Goal: Complete application form

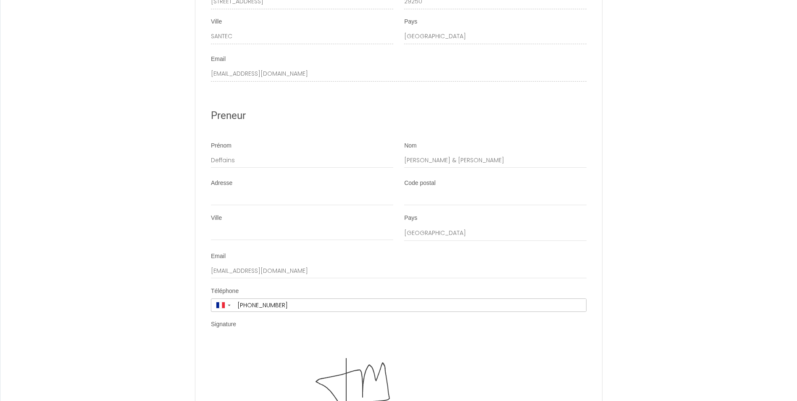
scroll to position [2270, 0]
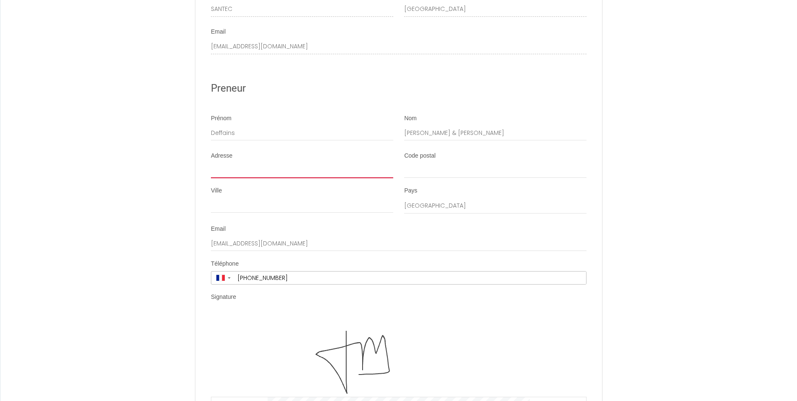
click at [339, 169] on input "Adresse" at bounding box center [302, 170] width 182 height 15
type input "6 rue du Bel air"
type input "78160"
type input "MARLY LE ROI"
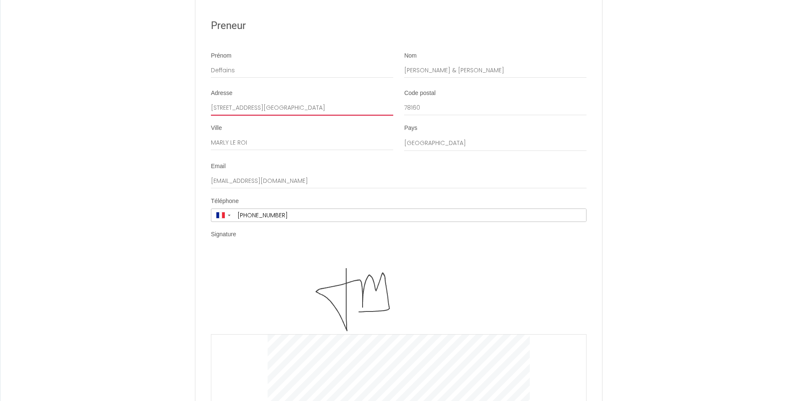
scroll to position [2354, 0]
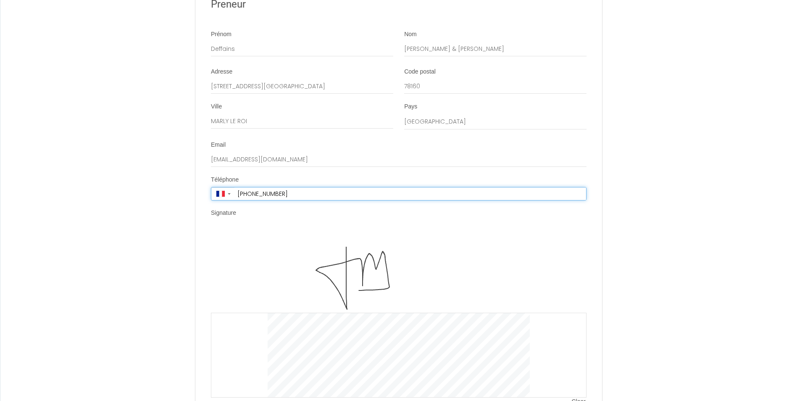
click at [298, 195] on input "+33 6 13 50 53 77" at bounding box center [411, 193] width 352 height 13
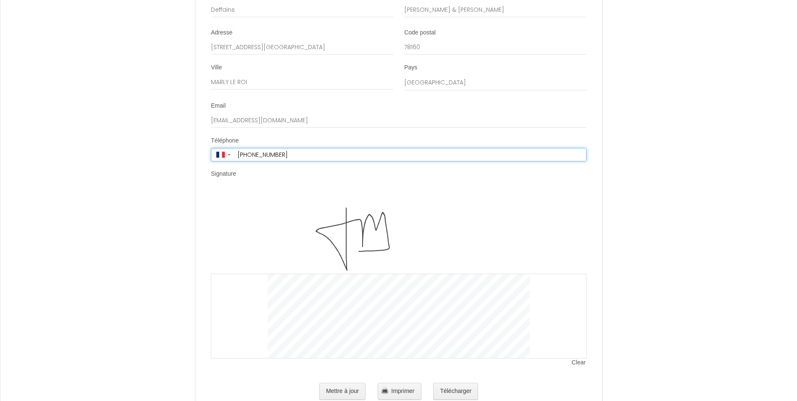
scroll to position [2421, 0]
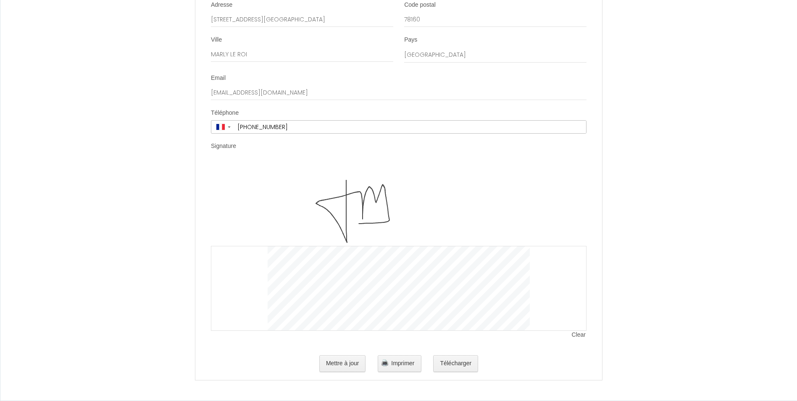
click at [395, 210] on img at bounding box center [399, 204] width 262 height 84
click at [343, 361] on button "Mettre à jour" at bounding box center [342, 363] width 47 height 17
click at [377, 211] on img at bounding box center [399, 204] width 262 height 84
click at [575, 331] on div at bounding box center [399, 288] width 376 height 85
click at [368, 206] on img at bounding box center [399, 204] width 262 height 84
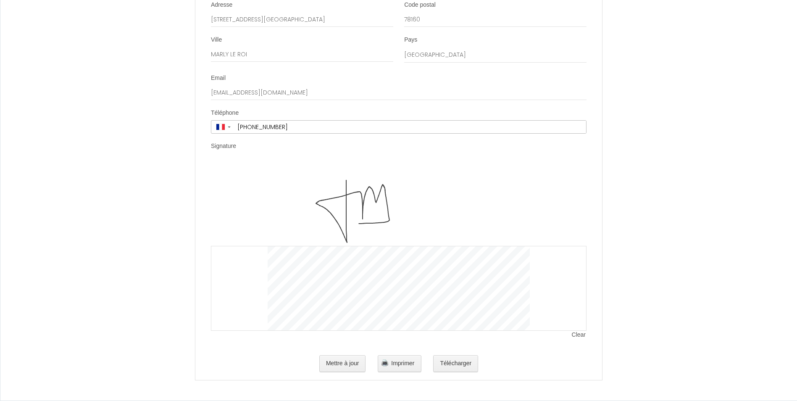
click at [358, 221] on img at bounding box center [399, 204] width 262 height 84
click at [350, 367] on button "Mettre à jour" at bounding box center [342, 363] width 47 height 17
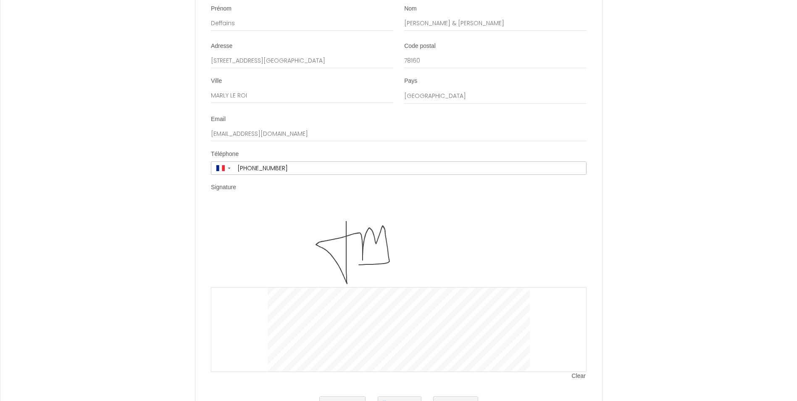
scroll to position [2295, 0]
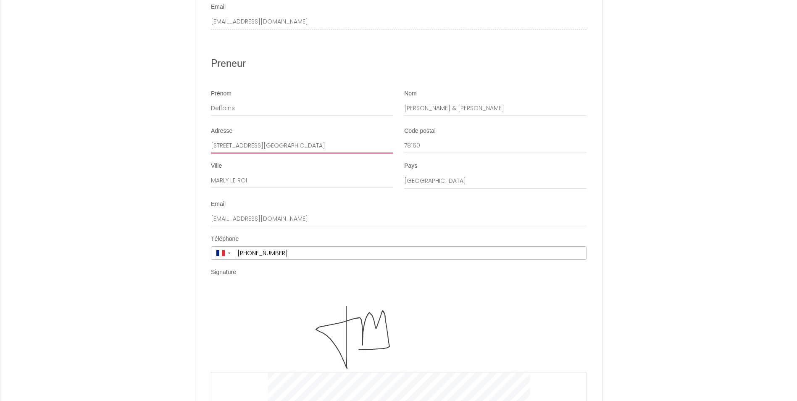
click at [314, 148] on input "6 rue du Bel air" at bounding box center [302, 145] width 182 height 15
click at [406, 304] on img at bounding box center [399, 330] width 262 height 84
click at [267, 276] on div "Signature" at bounding box center [399, 273] width 376 height 11
click at [352, 324] on img at bounding box center [399, 330] width 262 height 84
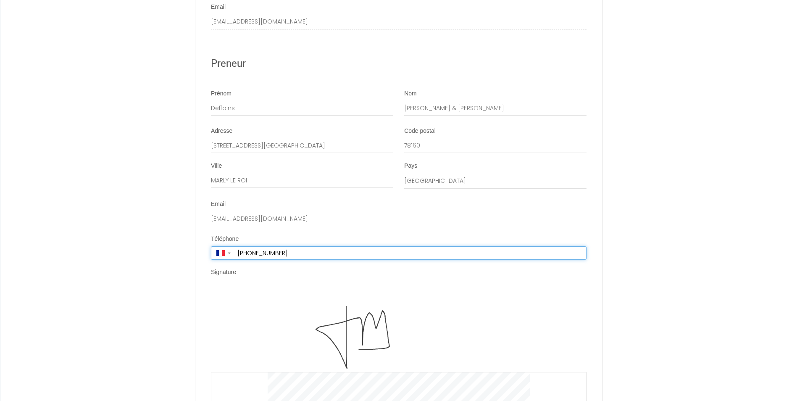
click at [308, 256] on input "+33 6 13 50 53 77" at bounding box center [411, 253] width 352 height 13
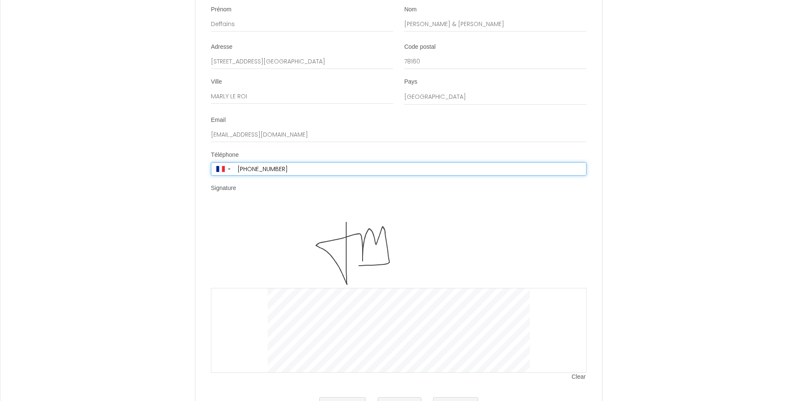
scroll to position [2421, 0]
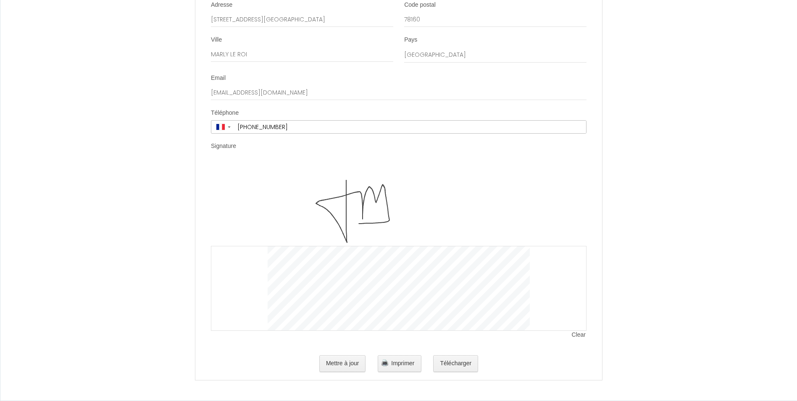
click at [359, 217] on img at bounding box center [399, 204] width 262 height 84
click at [578, 333] on span "Clear" at bounding box center [579, 335] width 15 height 8
click at [578, 335] on span "Clear" at bounding box center [579, 335] width 15 height 8
click at [368, 211] on img at bounding box center [399, 204] width 262 height 84
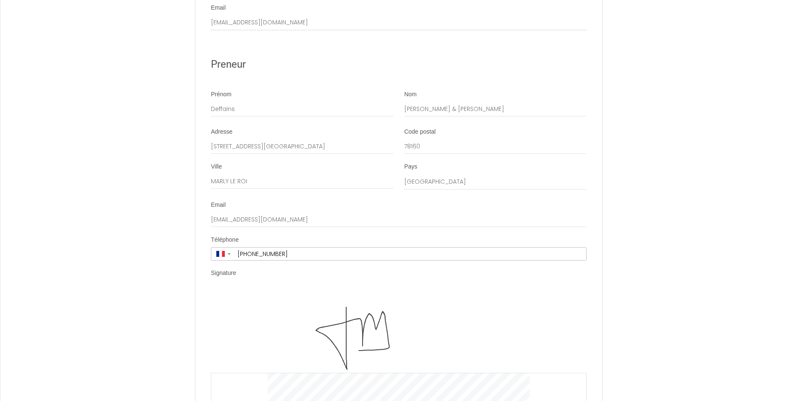
scroll to position [2295, 0]
click at [355, 181] on input "MARLY LE ROI" at bounding box center [302, 180] width 182 height 15
click at [421, 313] on img at bounding box center [399, 330] width 262 height 84
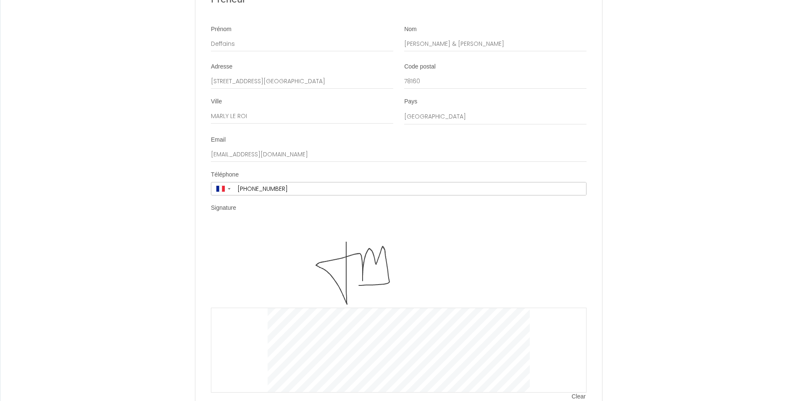
scroll to position [2421, 0]
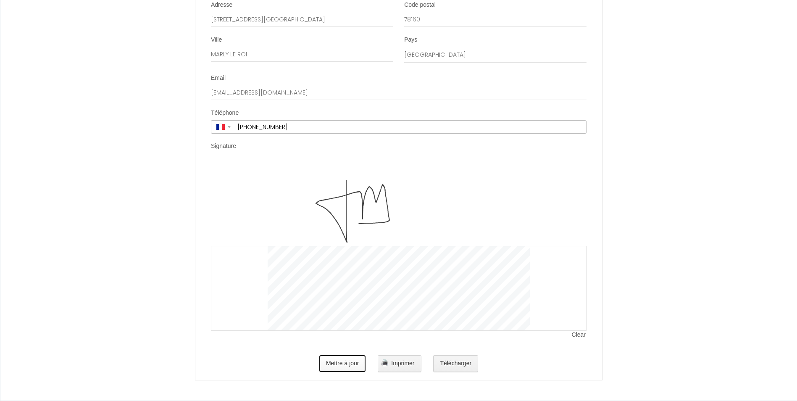
click at [338, 368] on button "Mettre à jour" at bounding box center [342, 363] width 47 height 17
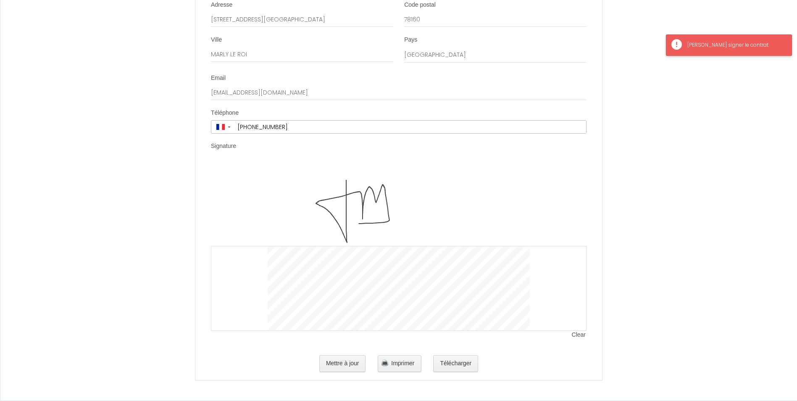
click at [716, 44] on div "Veuillez signer le contrat" at bounding box center [736, 45] width 96 height 8
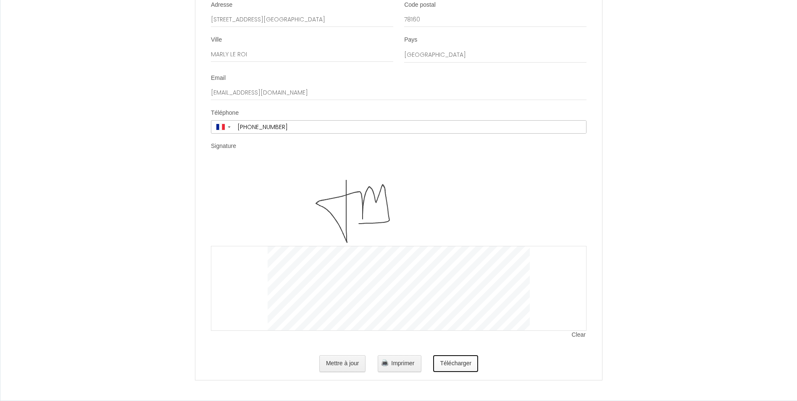
click at [455, 364] on button "Télécharger" at bounding box center [455, 363] width 45 height 17
click at [295, 129] on input "+33 6 13 50 53 77" at bounding box center [411, 127] width 352 height 13
click at [294, 129] on input "+33 6 13 50 53 77" at bounding box center [411, 127] width 352 height 13
click at [348, 359] on button "Mettre à jour" at bounding box center [342, 363] width 47 height 17
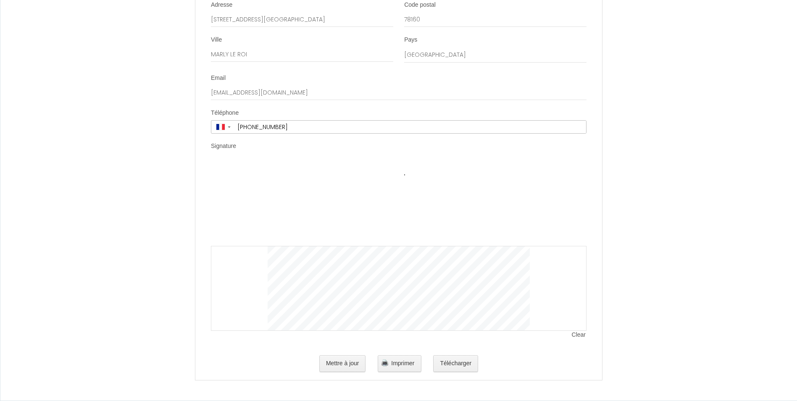
click at [375, 214] on img at bounding box center [399, 204] width 262 height 84
click at [365, 174] on img at bounding box center [399, 204] width 262 height 84
click at [342, 200] on img at bounding box center [399, 204] width 262 height 84
click at [457, 367] on button "Télécharger" at bounding box center [455, 363] width 45 height 17
